Goal: Use online tool/utility: Utilize a website feature to perform a specific function

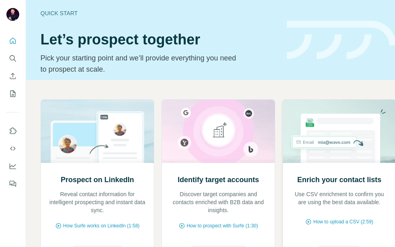
scroll to position [60, 0]
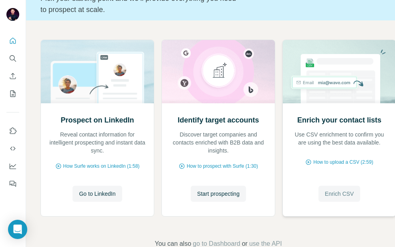
click at [330, 191] on span "Enrich CSV" at bounding box center [339, 194] width 29 height 8
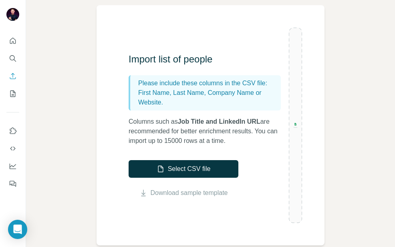
scroll to position [56, 0]
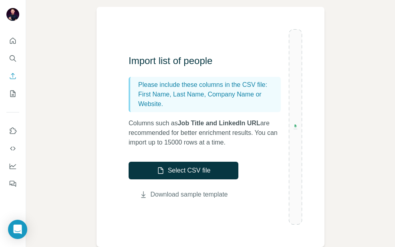
click at [193, 196] on link "Download sample template" at bounding box center [189, 195] width 77 height 10
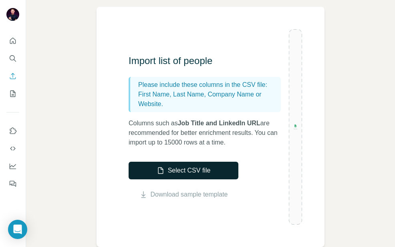
click at [195, 170] on button "Select CSV file" at bounding box center [183, 171] width 110 height 18
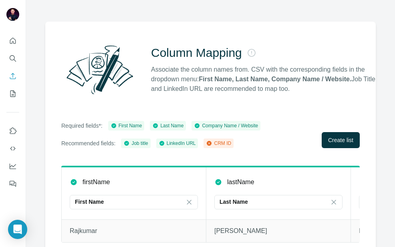
scroll to position [50, 0]
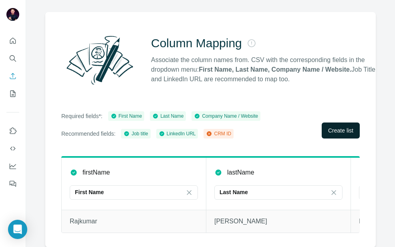
click at [337, 127] on span "Create list" at bounding box center [340, 130] width 25 height 8
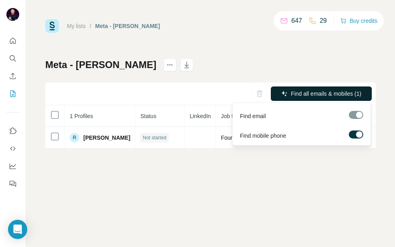
click at [313, 90] on span "Find all emails & mobiles (1)" at bounding box center [326, 94] width 70 height 8
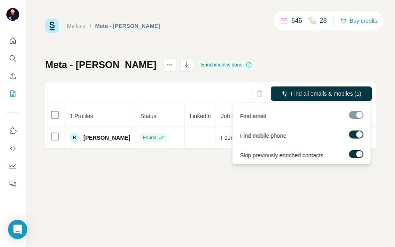
click at [355, 116] on div at bounding box center [356, 115] width 14 height 8
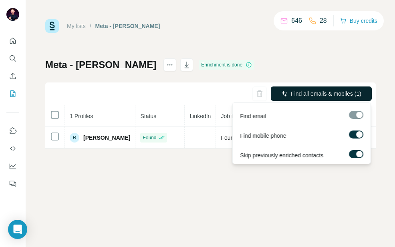
click at [330, 93] on span "Find all emails & mobiles (1)" at bounding box center [326, 94] width 70 height 8
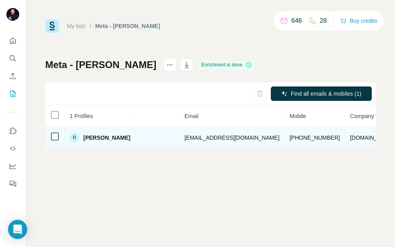
scroll to position [0, 243]
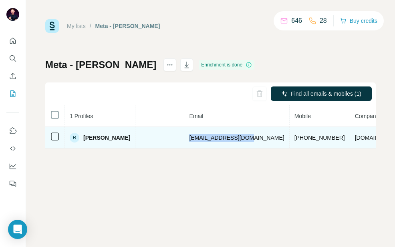
drag, startPoint x: 257, startPoint y: 136, endPoint x: 195, endPoint y: 138, distance: 61.7
click at [195, 138] on td "rrajendran@meta.com" at bounding box center [236, 138] width 105 height 22
copy span "rrajendran@meta.com"
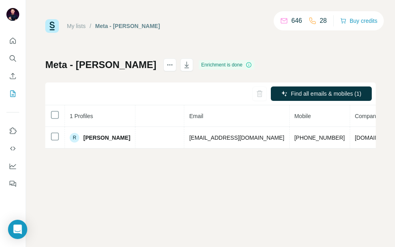
click at [201, 20] on div "My lists / Meta - Rajkumar Rajendran 646 28 Buy credits" at bounding box center [210, 26] width 330 height 14
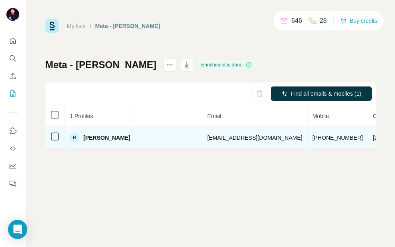
scroll to position [0, 259]
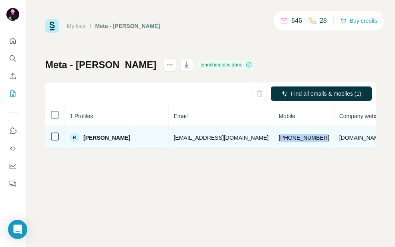
drag, startPoint x: 294, startPoint y: 138, endPoint x: 254, endPoint y: 138, distance: 40.0
click at [274, 138] on td "+919159709865" at bounding box center [304, 138] width 60 height 22
copy span "919159709865"
click at [100, 137] on span "Rajkumar Rajendran" at bounding box center [106, 138] width 47 height 8
click at [89, 139] on span "Rajkumar Rajendran" at bounding box center [106, 138] width 47 height 8
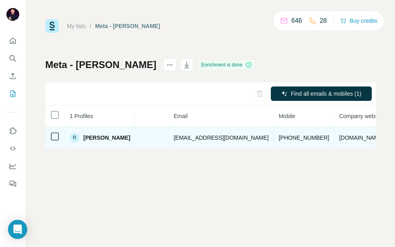
click at [75, 139] on div "R" at bounding box center [75, 138] width 10 height 10
click at [117, 138] on span "Rajkumar Rajendran" at bounding box center [106, 138] width 47 height 8
